Goal: Transaction & Acquisition: Purchase product/service

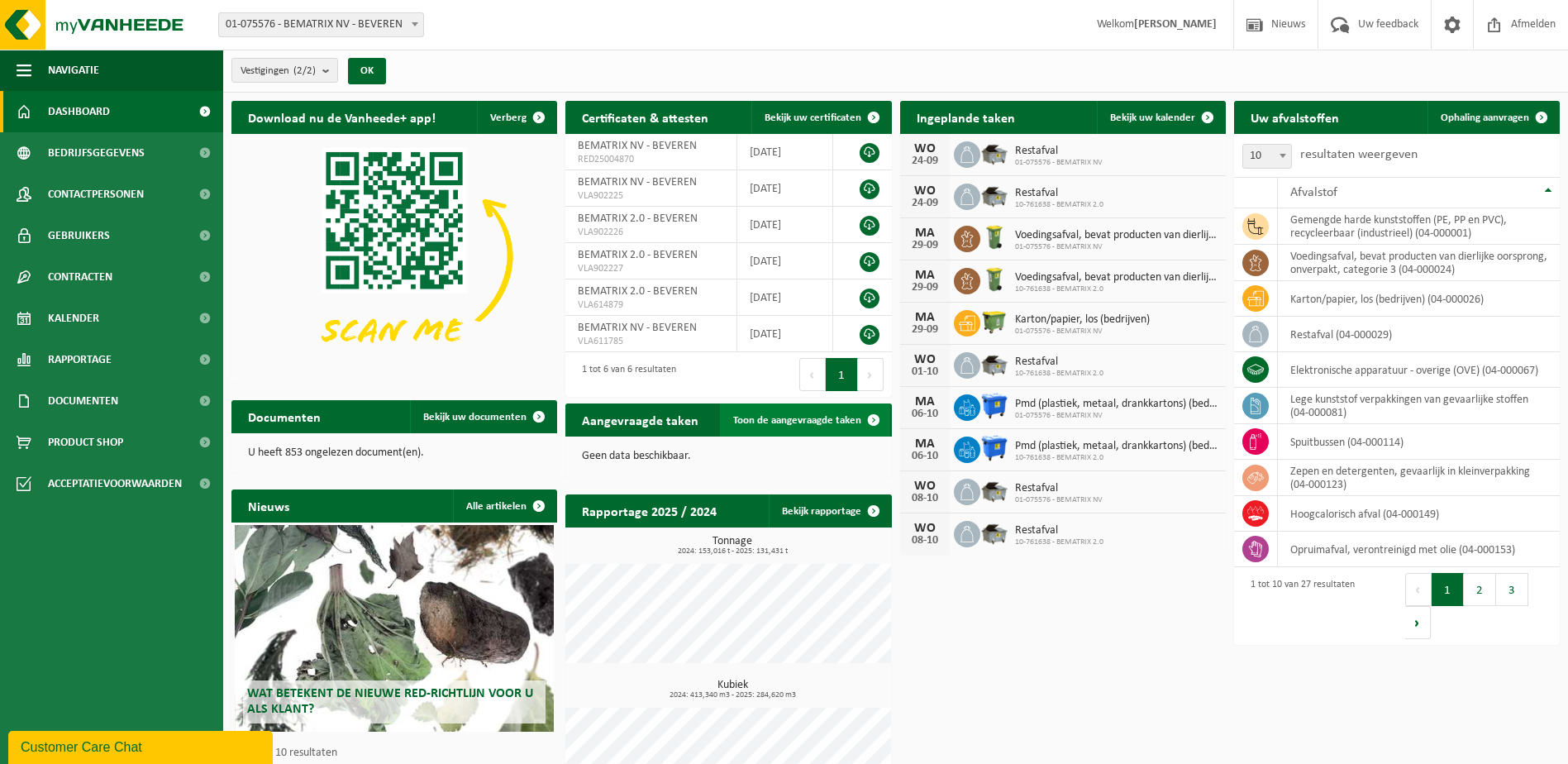
click at [850, 427] on link "Toon de aangevraagde taken" at bounding box center [805, 420] width 171 height 33
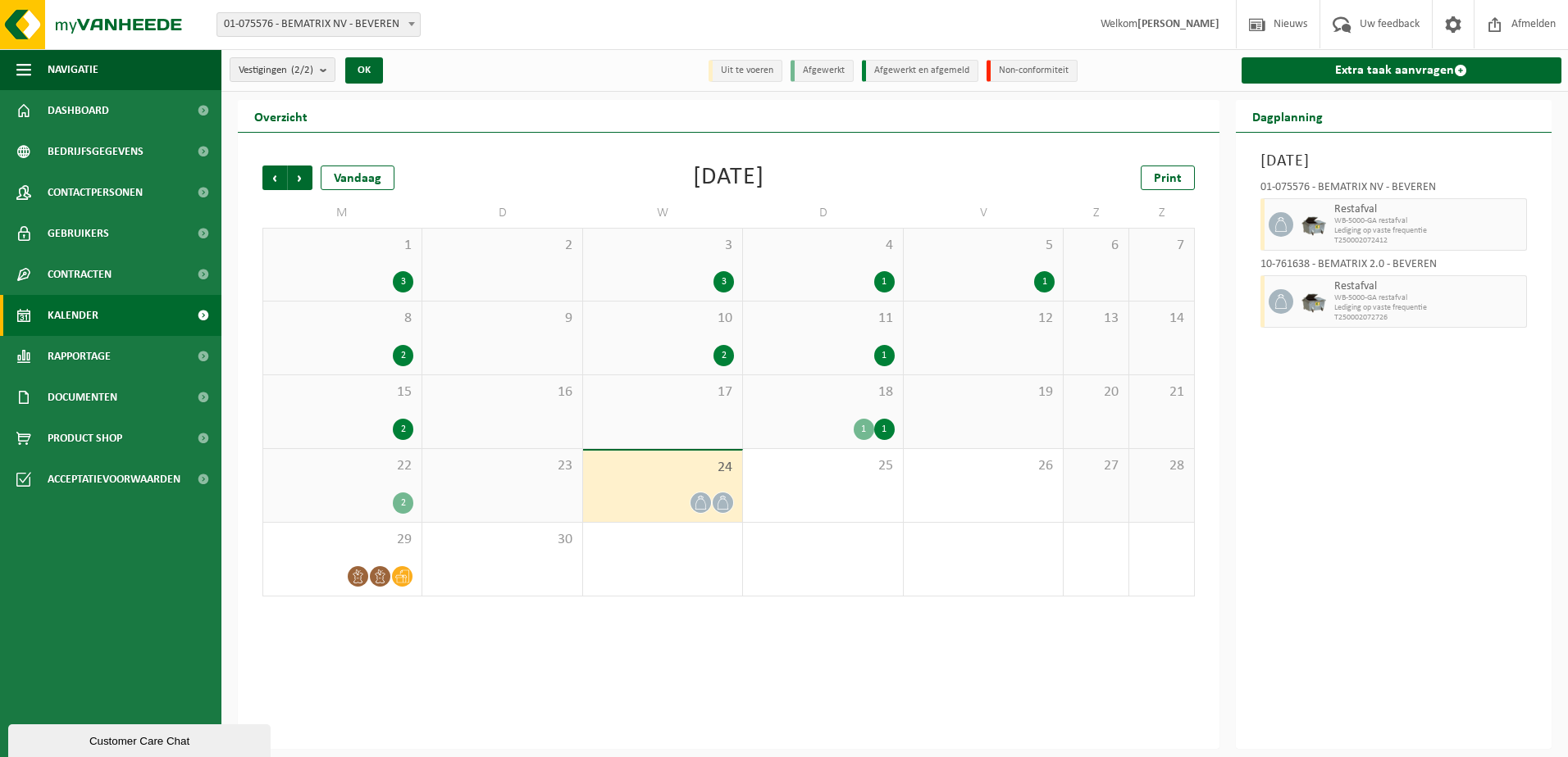
click at [539, 470] on span "23" at bounding box center [502, 466] width 143 height 18
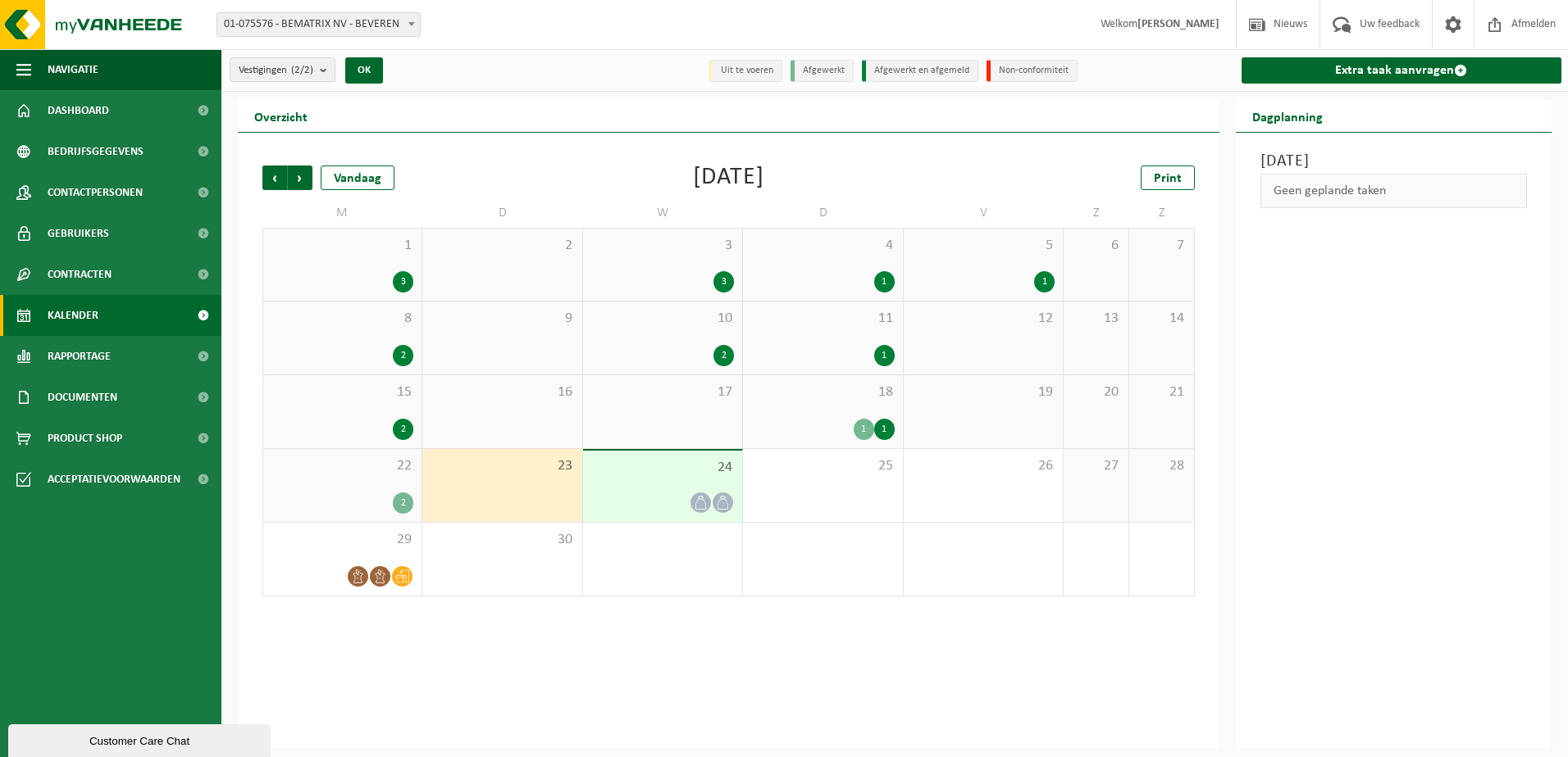
click at [377, 491] on div "22 2" at bounding box center [342, 486] width 158 height 73
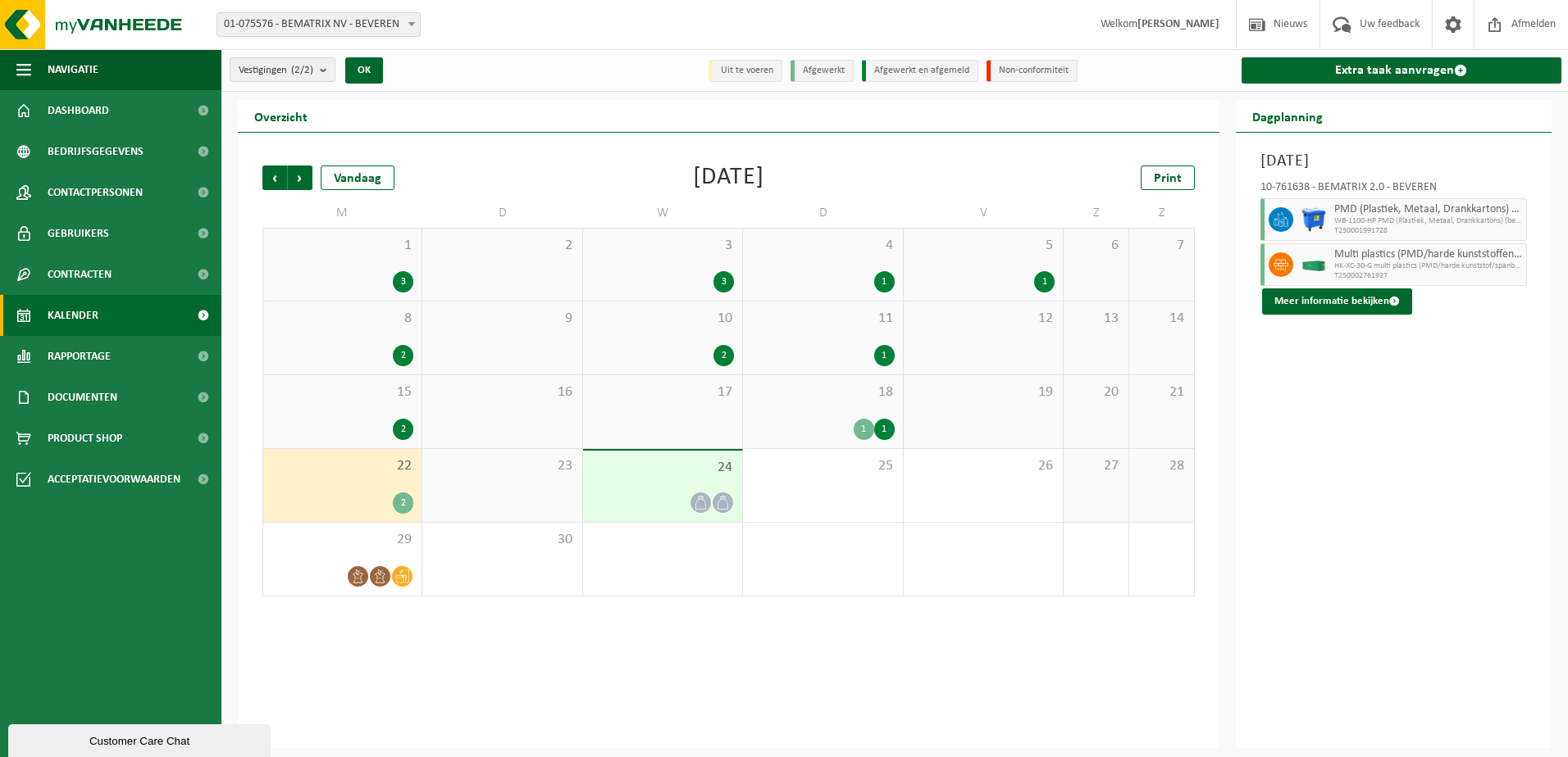
click at [486, 99] on div "Vestigingen (2/2) Alles selecteren Alles deselecteren Actieve selecteren BEMATR…" at bounding box center [784, 375] width 1568 height 749
click at [57, 445] on span "Product Shop" at bounding box center [85, 438] width 75 height 41
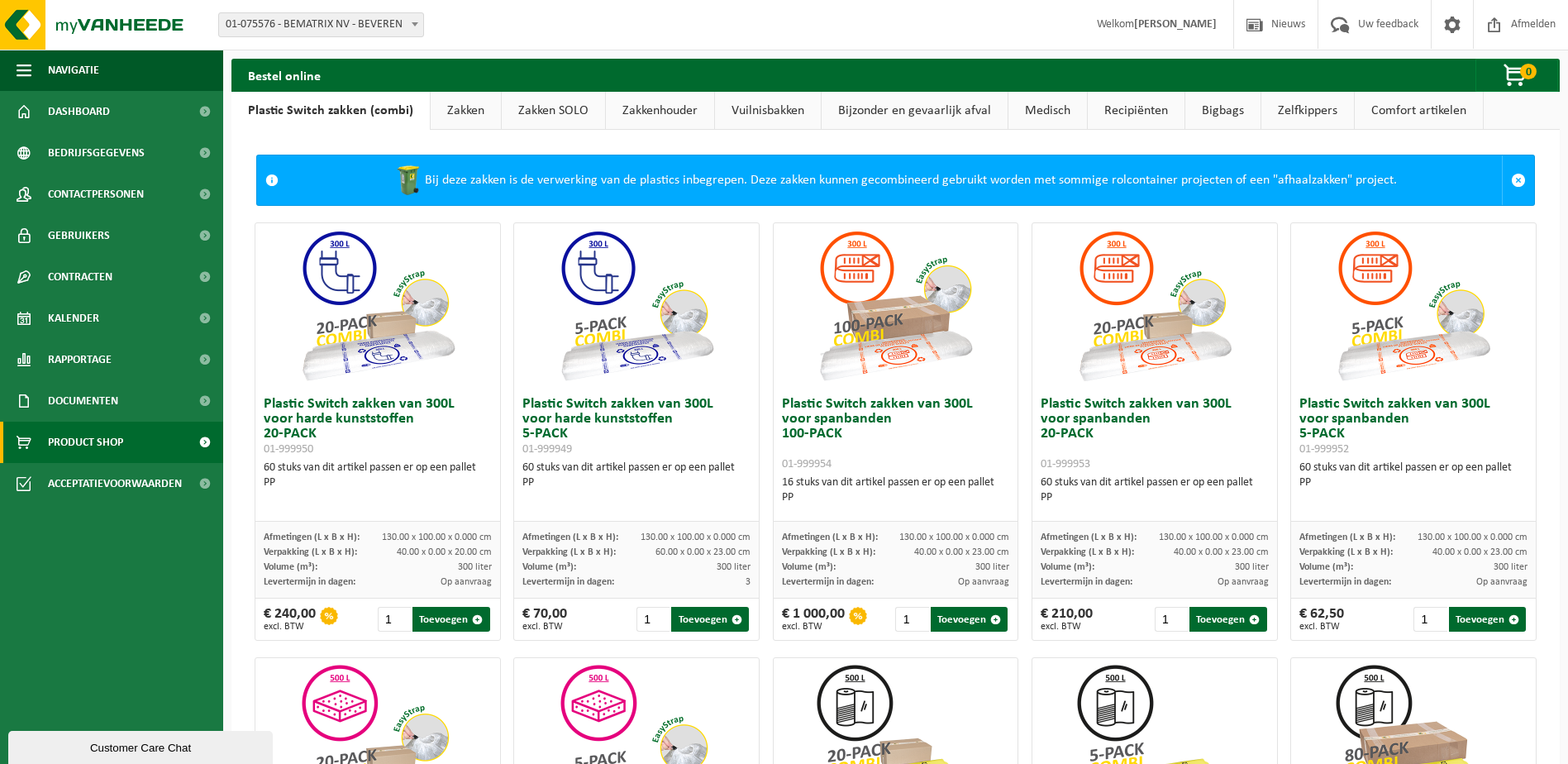
click at [476, 104] on link "Zakken" at bounding box center [465, 111] width 70 height 38
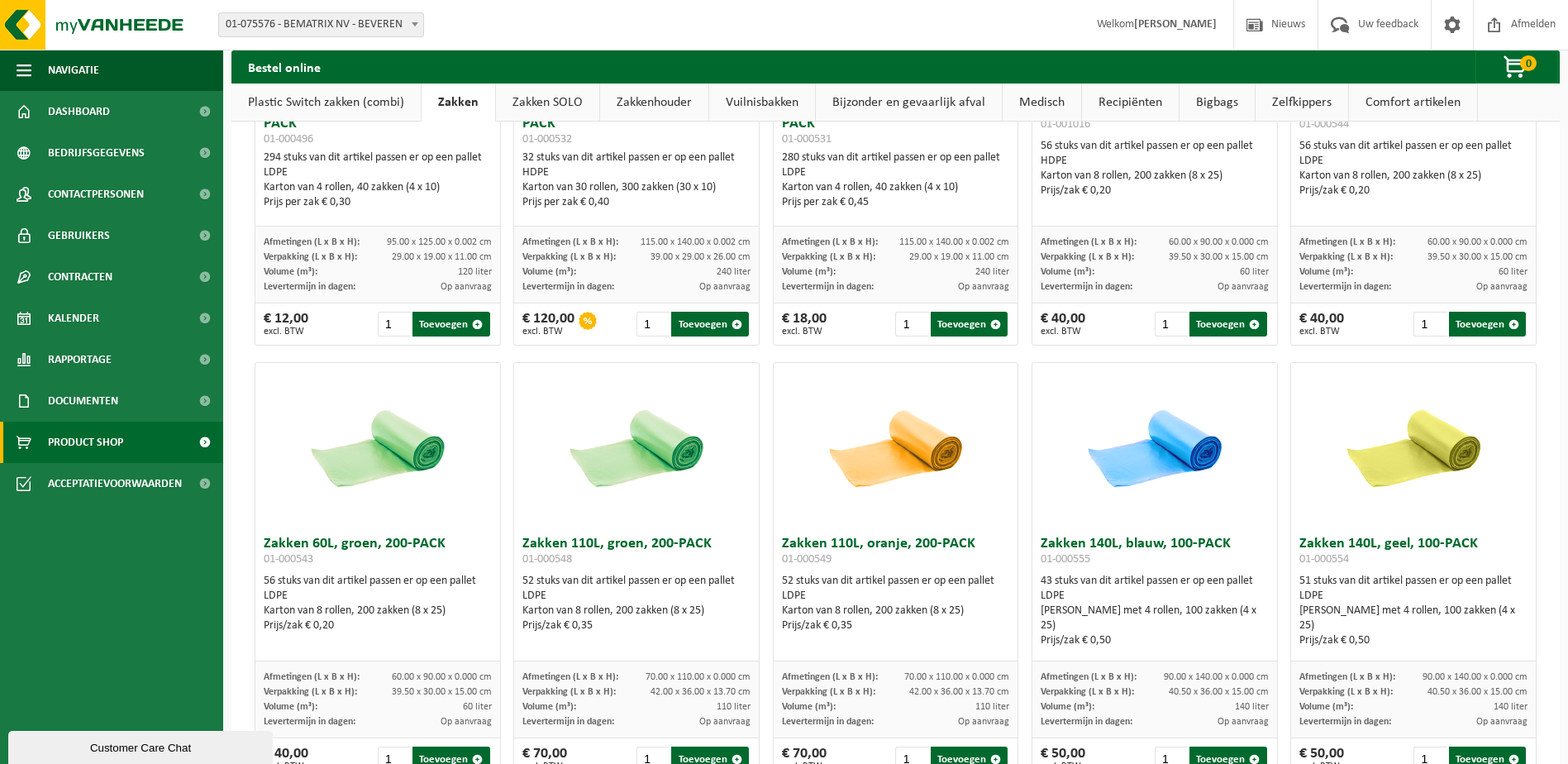
scroll to position [1591, 0]
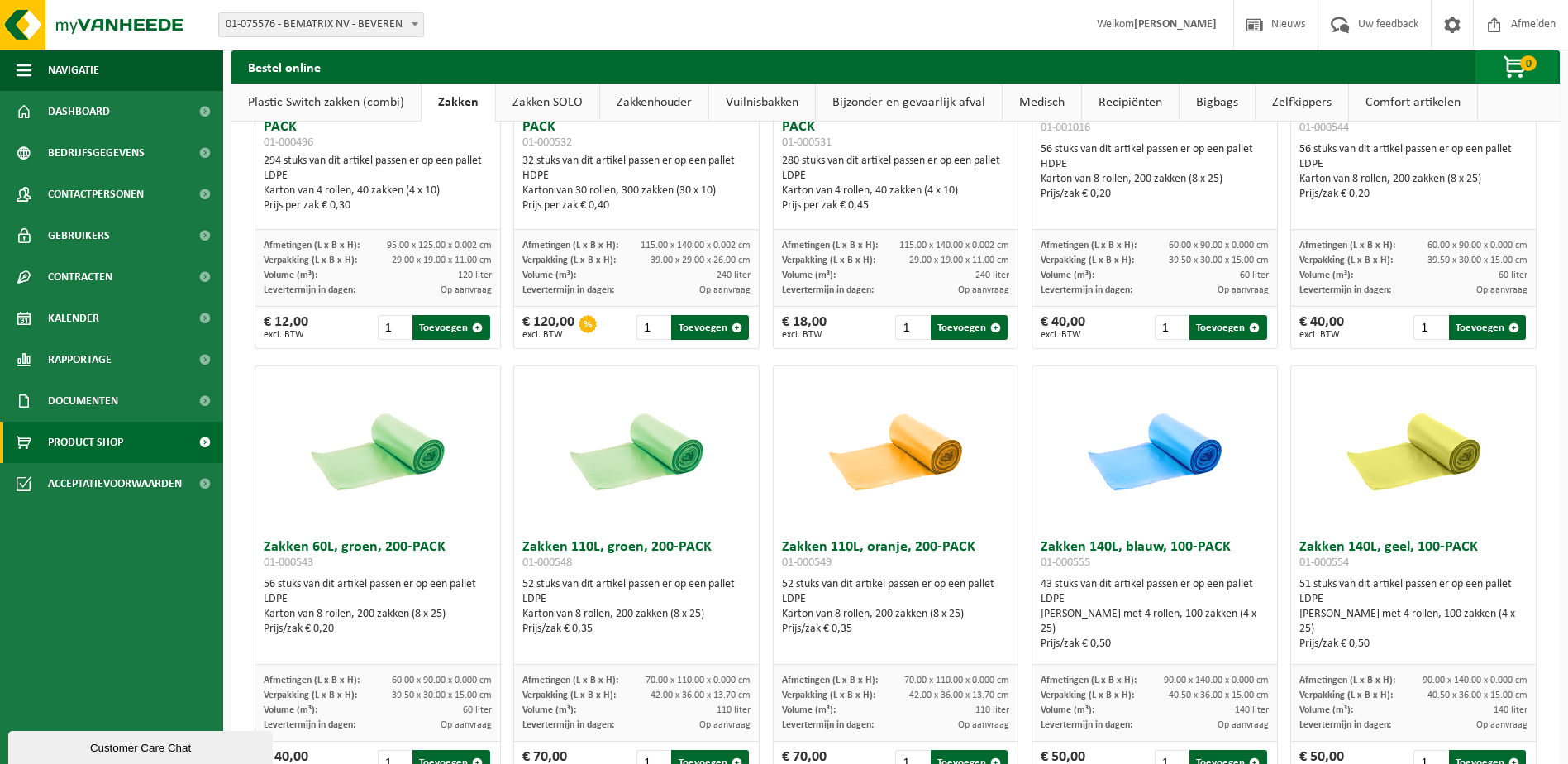
click at [1508, 72] on span "button" at bounding box center [1515, 67] width 82 height 33
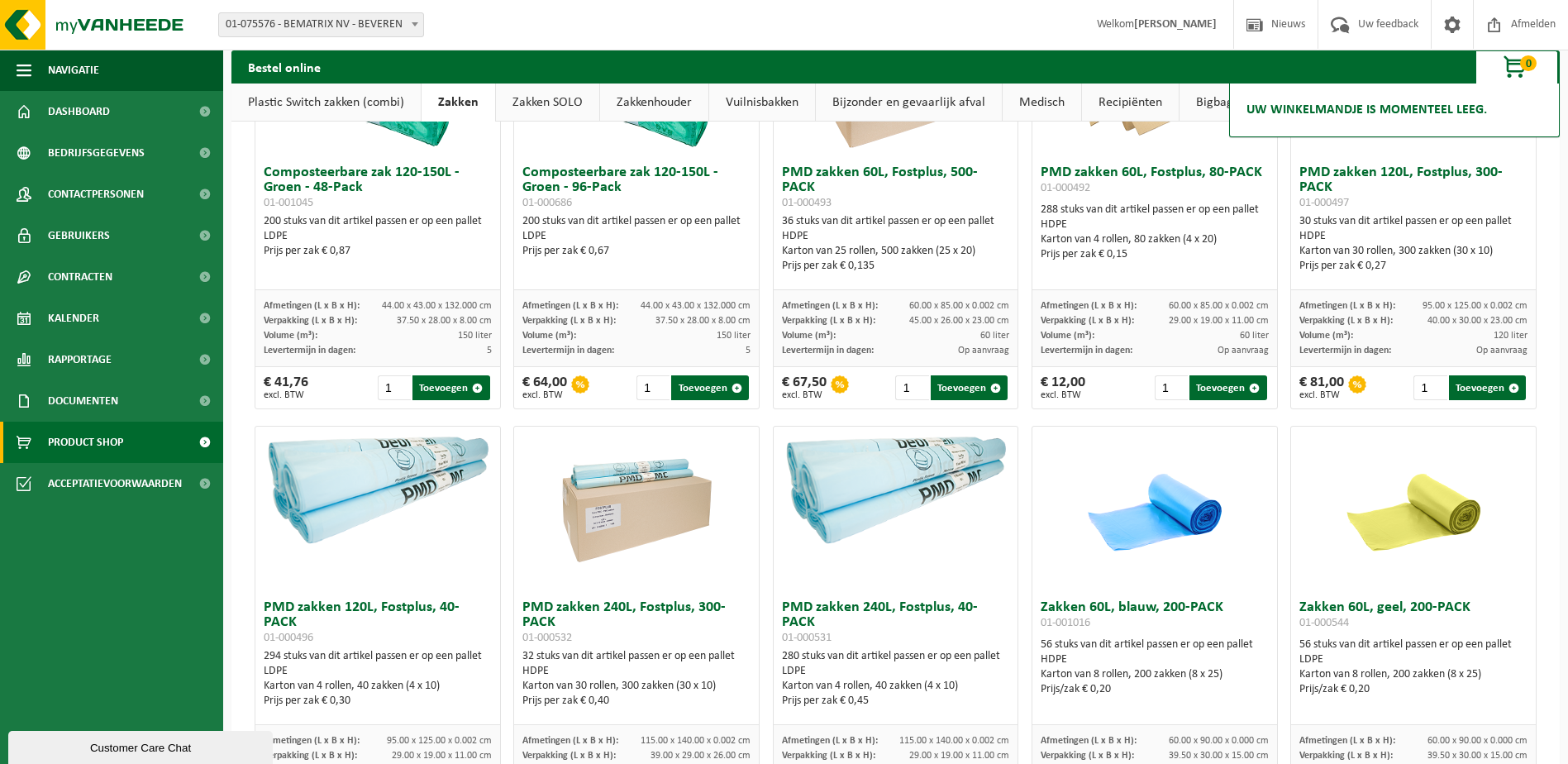
scroll to position [1094, 0]
click at [750, 104] on link "Vuilnisbakken" at bounding box center [762, 102] width 106 height 38
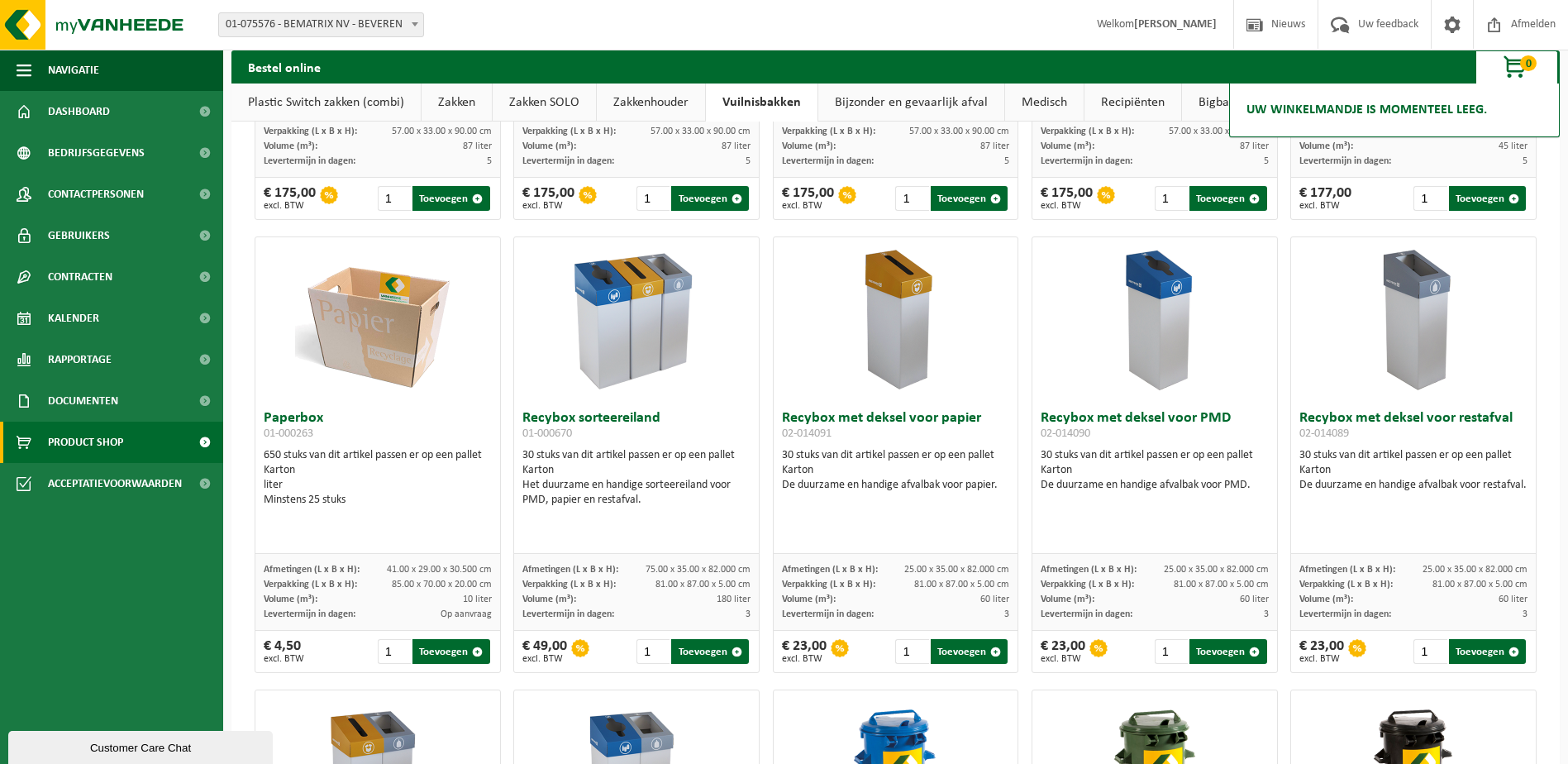
scroll to position [433, 0]
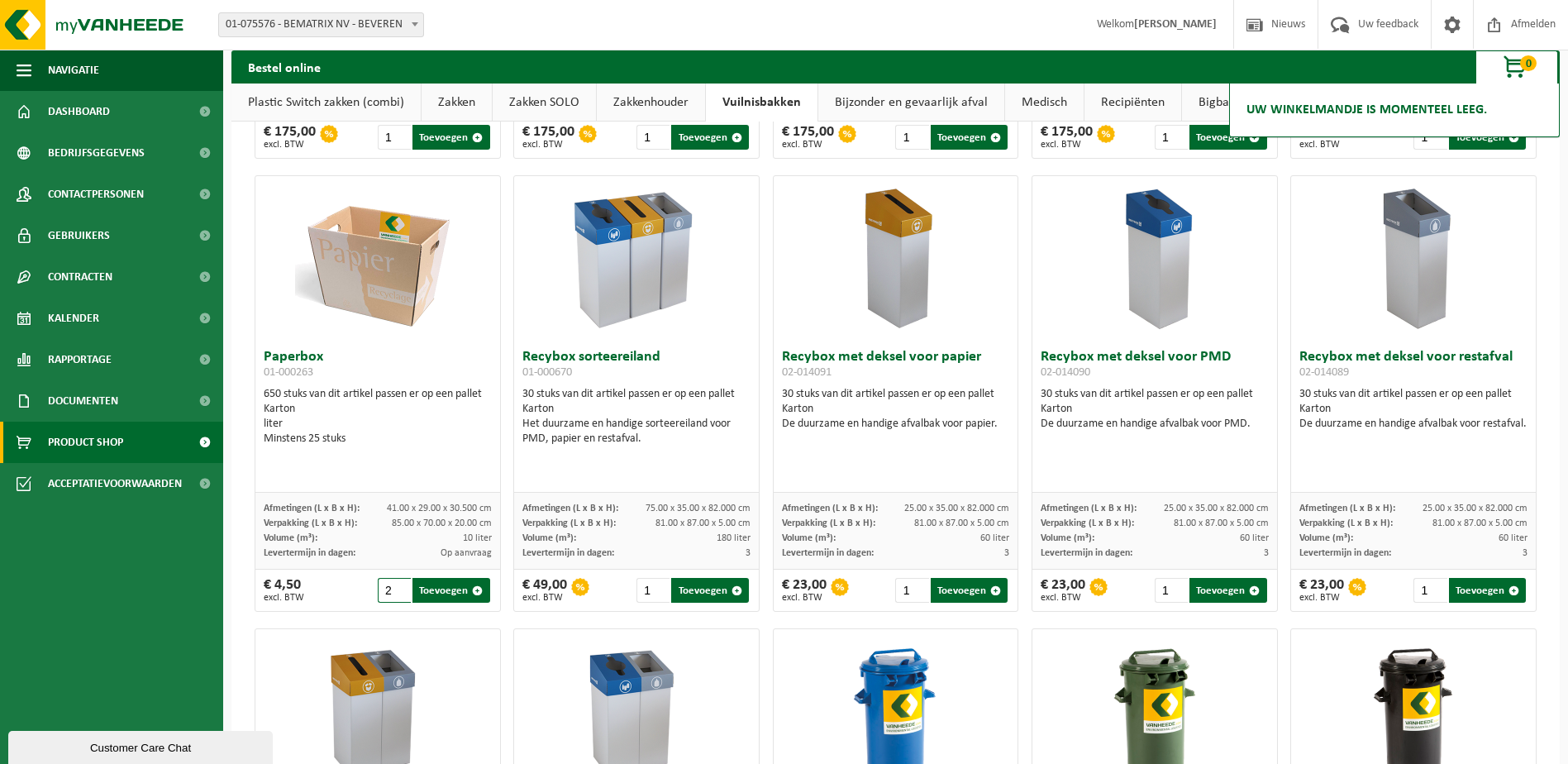
click at [400, 585] on input "2" at bounding box center [394, 590] width 33 height 25
click at [400, 585] on input "3" at bounding box center [394, 590] width 33 height 25
click at [400, 585] on input "4" at bounding box center [394, 590] width 33 height 25
click at [400, 585] on input "5" at bounding box center [394, 590] width 33 height 25
click at [400, 585] on input "6" at bounding box center [394, 590] width 33 height 25
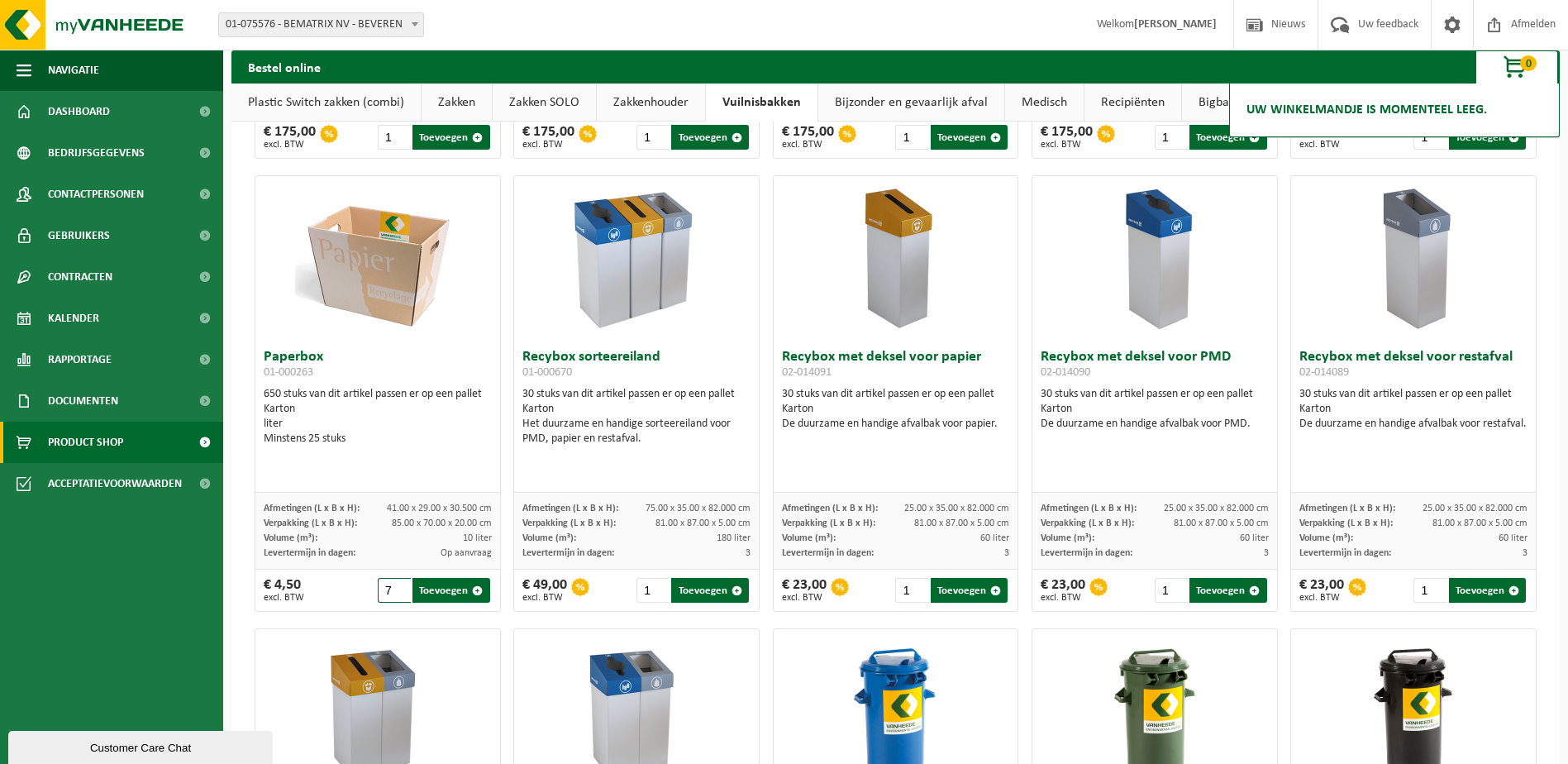
click at [400, 585] on input "7" at bounding box center [394, 590] width 33 height 25
click at [400, 585] on input "8" at bounding box center [394, 590] width 33 height 25
click at [400, 585] on input "9" at bounding box center [394, 590] width 33 height 25
click at [400, 585] on input "10" at bounding box center [394, 590] width 33 height 25
click at [400, 585] on input "11" at bounding box center [394, 590] width 33 height 25
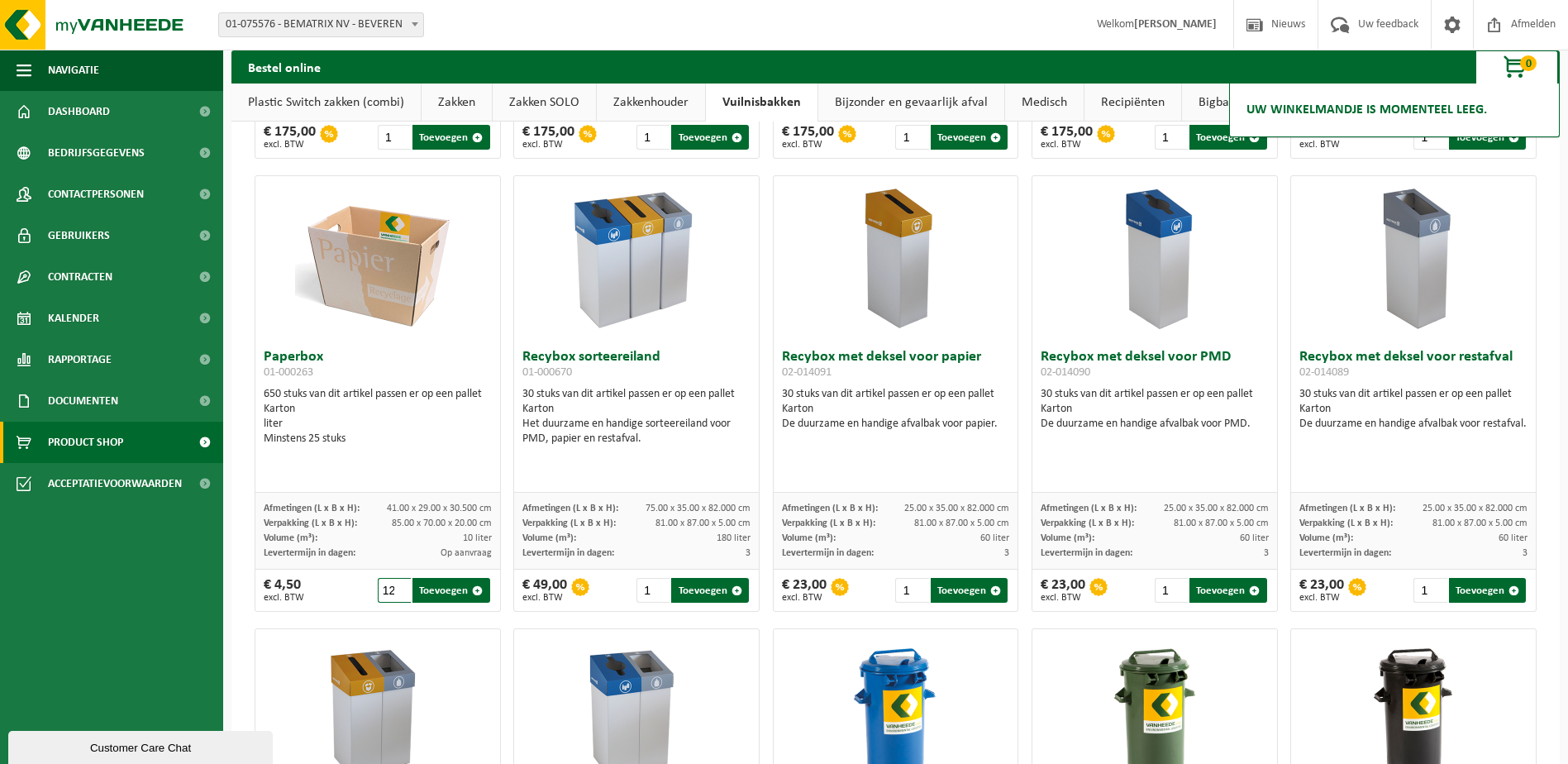
click at [400, 585] on input "12" at bounding box center [394, 590] width 33 height 25
click at [400, 585] on input "13" at bounding box center [394, 590] width 33 height 25
click at [400, 585] on input "14" at bounding box center [394, 590] width 33 height 25
click at [400, 585] on input "15" at bounding box center [394, 590] width 33 height 25
click at [400, 585] on input "16" at bounding box center [394, 590] width 33 height 25
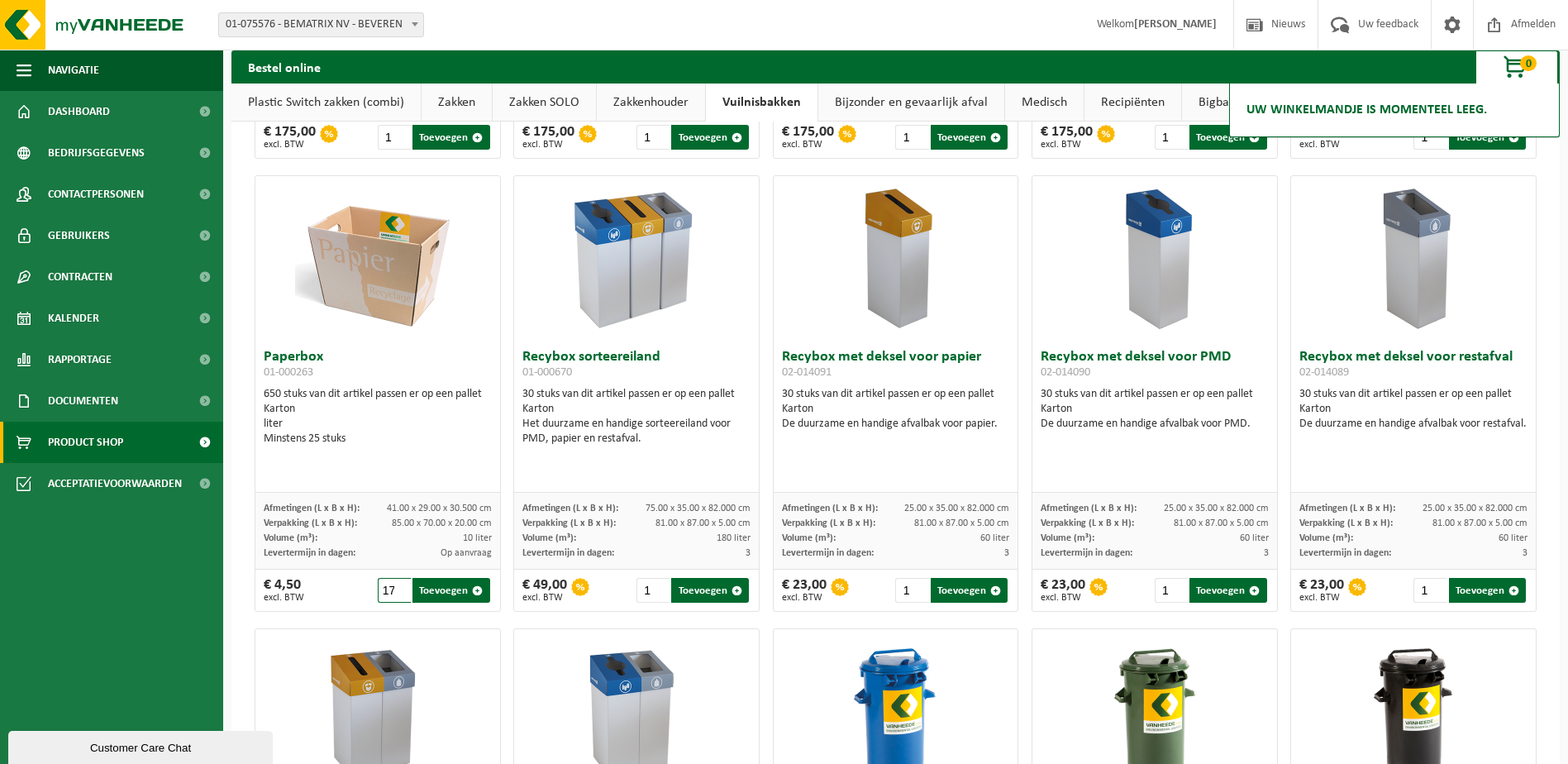
click at [400, 585] on input "17" at bounding box center [394, 590] width 33 height 25
click at [400, 585] on input "18" at bounding box center [394, 590] width 33 height 25
click at [400, 585] on input "19" at bounding box center [394, 590] width 33 height 25
click at [400, 585] on input "20" at bounding box center [394, 590] width 33 height 25
click at [400, 585] on input "21" at bounding box center [394, 590] width 33 height 25
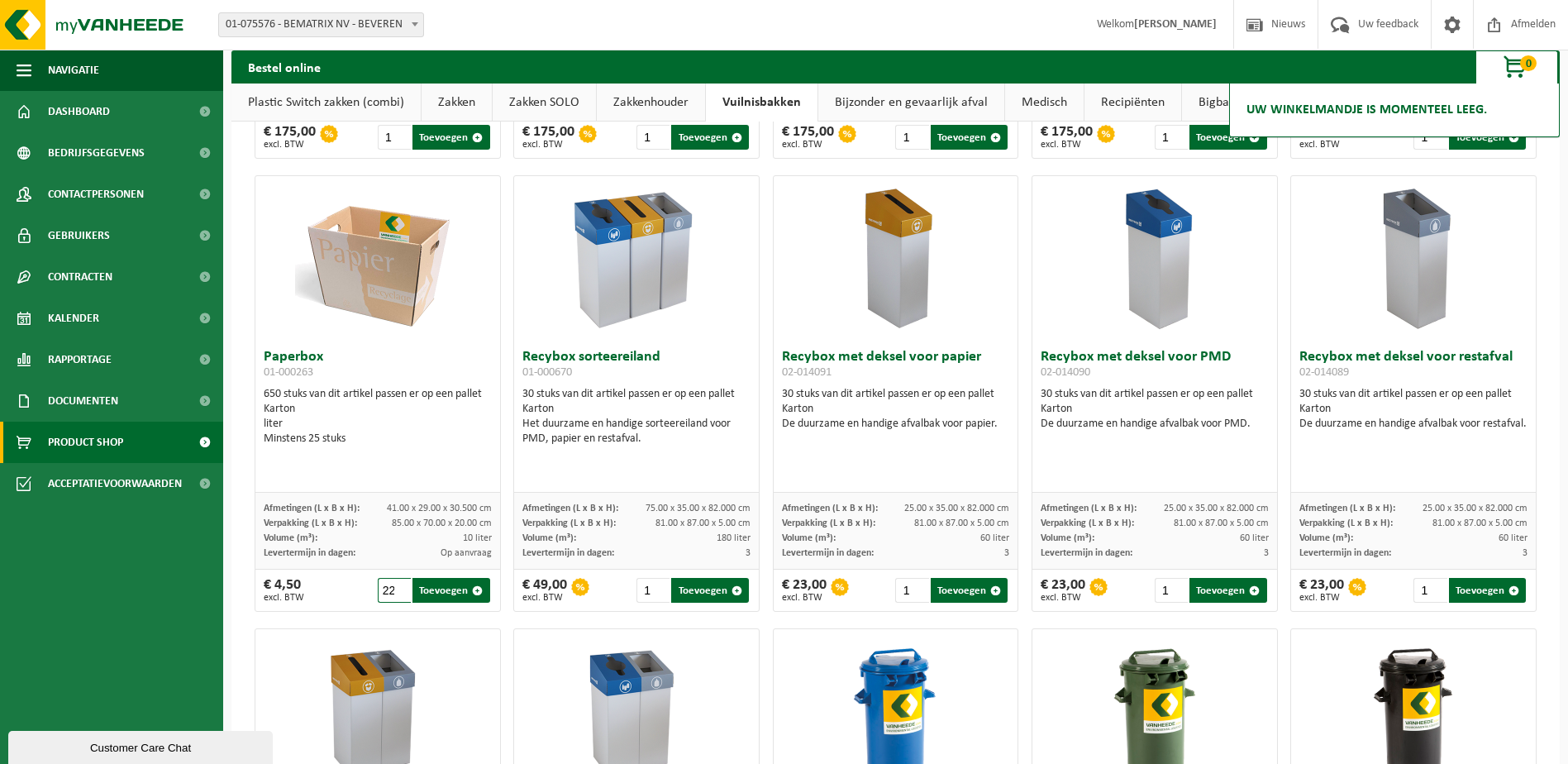
click at [400, 585] on input "22" at bounding box center [394, 590] width 33 height 25
click at [400, 585] on input "23" at bounding box center [394, 590] width 33 height 25
click at [400, 585] on input "24" at bounding box center [394, 590] width 33 height 25
click at [400, 585] on input "25" at bounding box center [394, 590] width 33 height 25
click at [440, 594] on button "Toevoegen" at bounding box center [451, 590] width 77 height 25
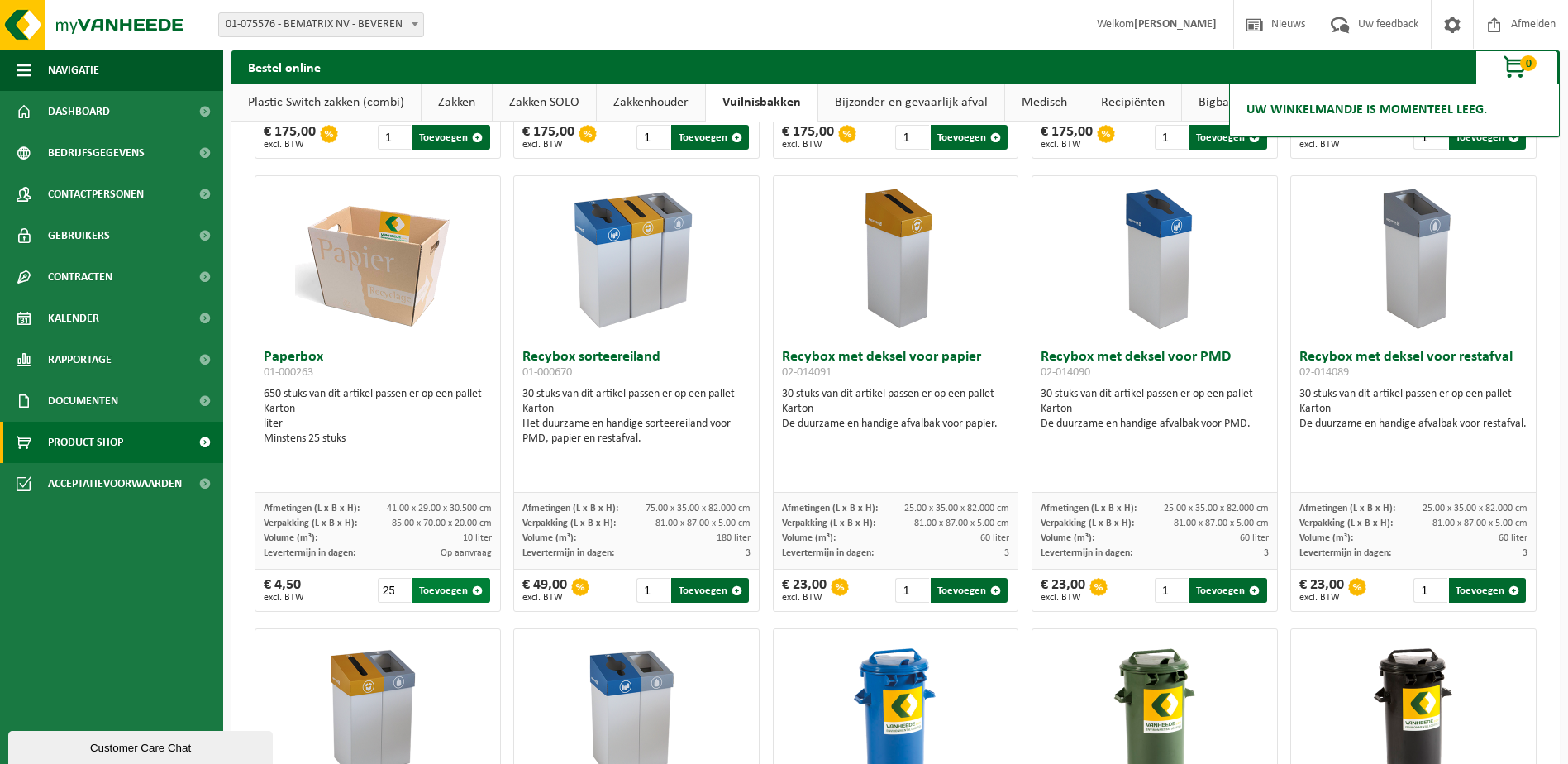
type input "1"
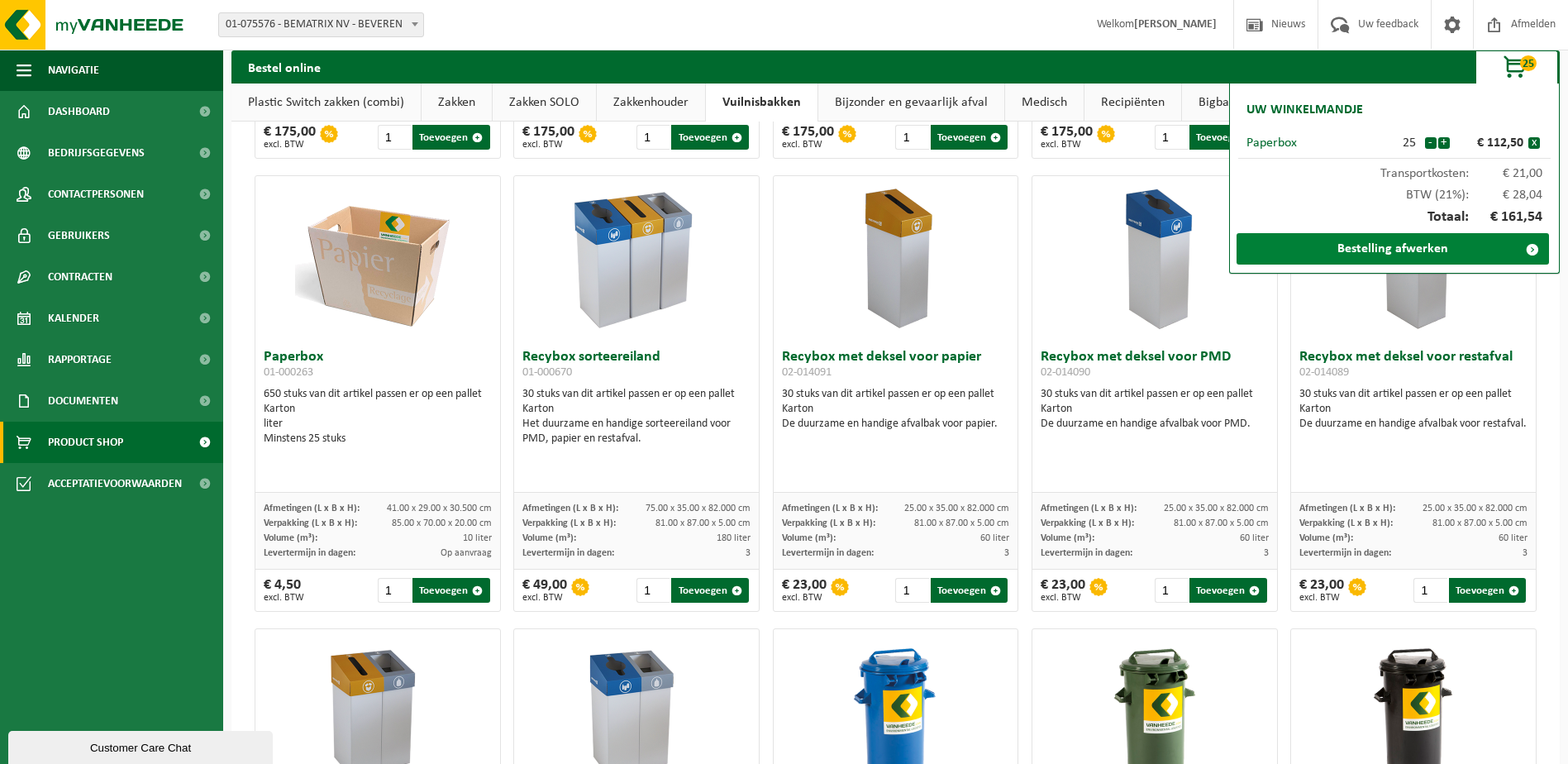
click at [1425, 239] on link "Bestelling afwerken" at bounding box center [1392, 249] width 312 height 32
